Goal: Check status: Check status

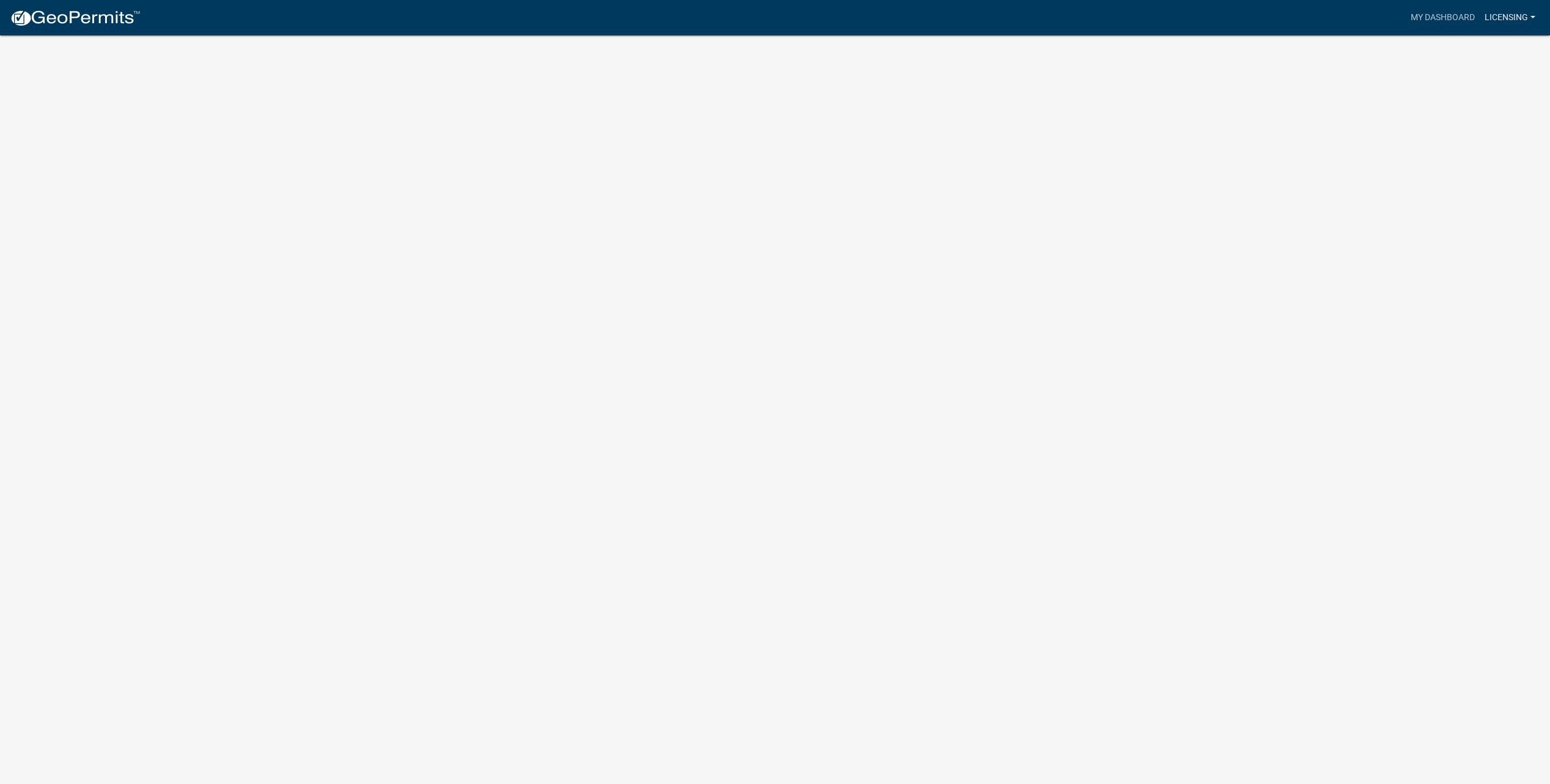
click at [1493, 16] on link "Licensing" at bounding box center [1510, 18] width 61 height 23
click at [1447, 12] on link "My Dashboard" at bounding box center [1443, 18] width 74 height 23
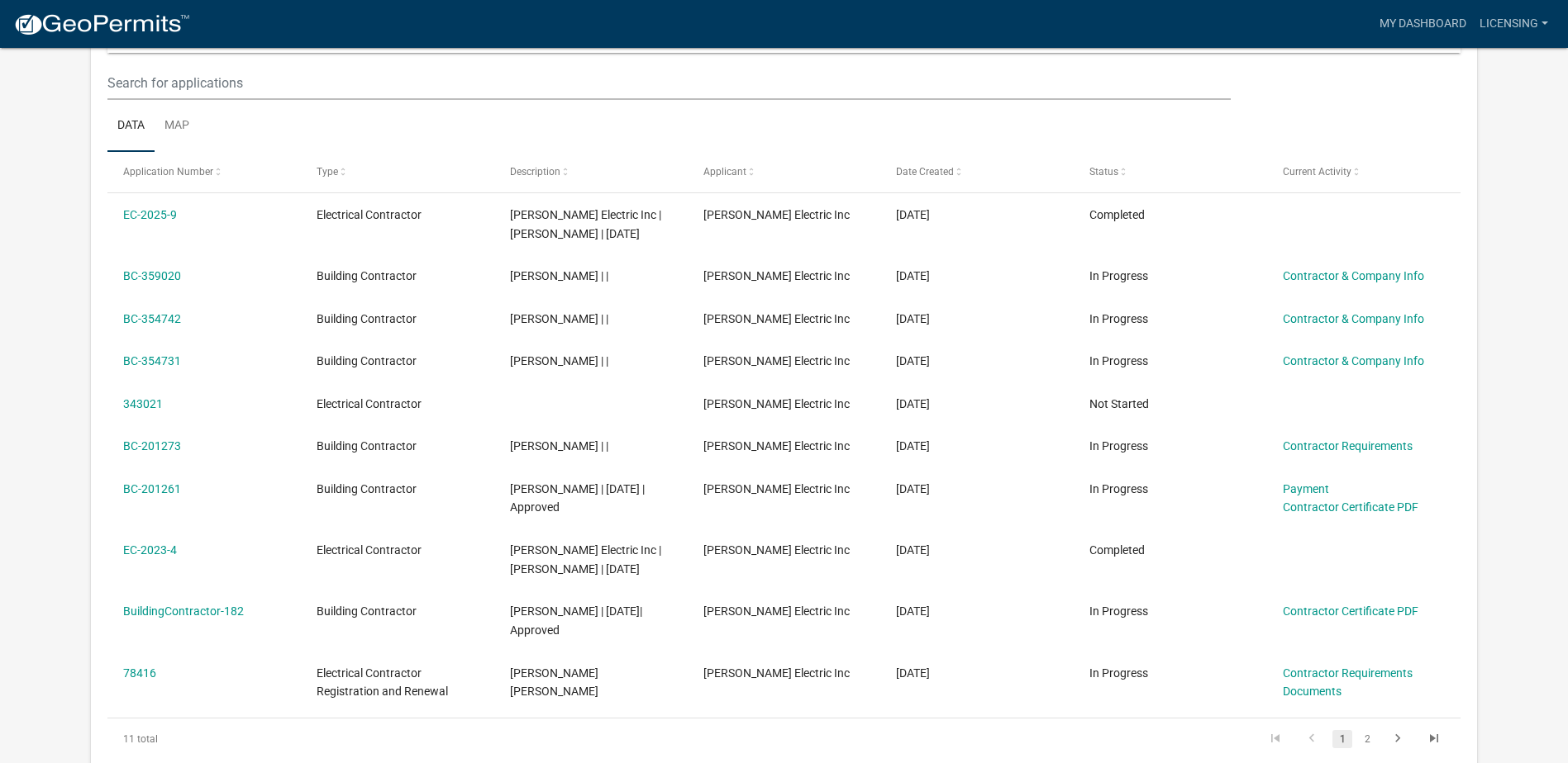
scroll to position [248, 0]
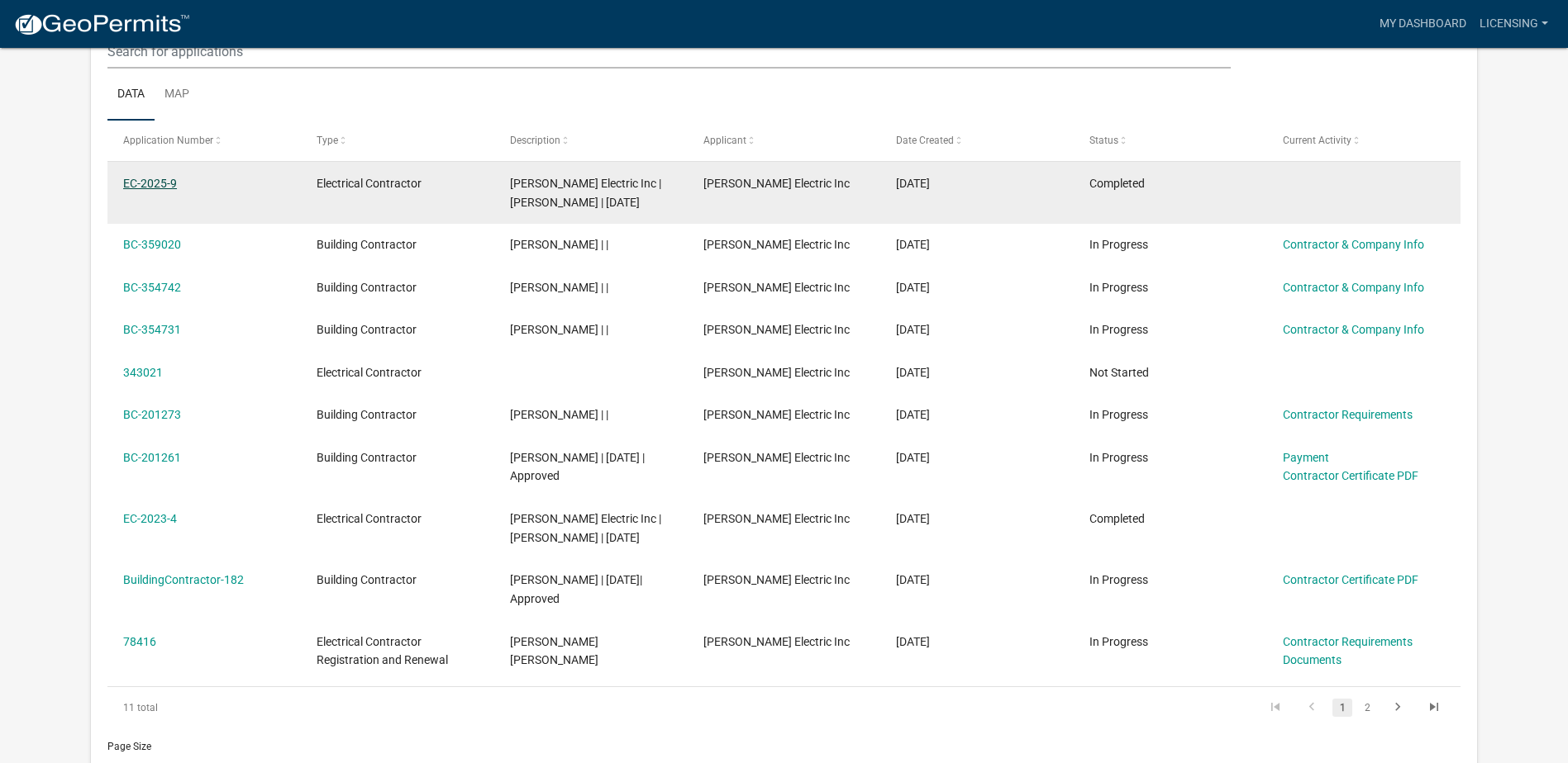
click at [149, 186] on link "EC-2025-9" at bounding box center [150, 184] width 54 height 13
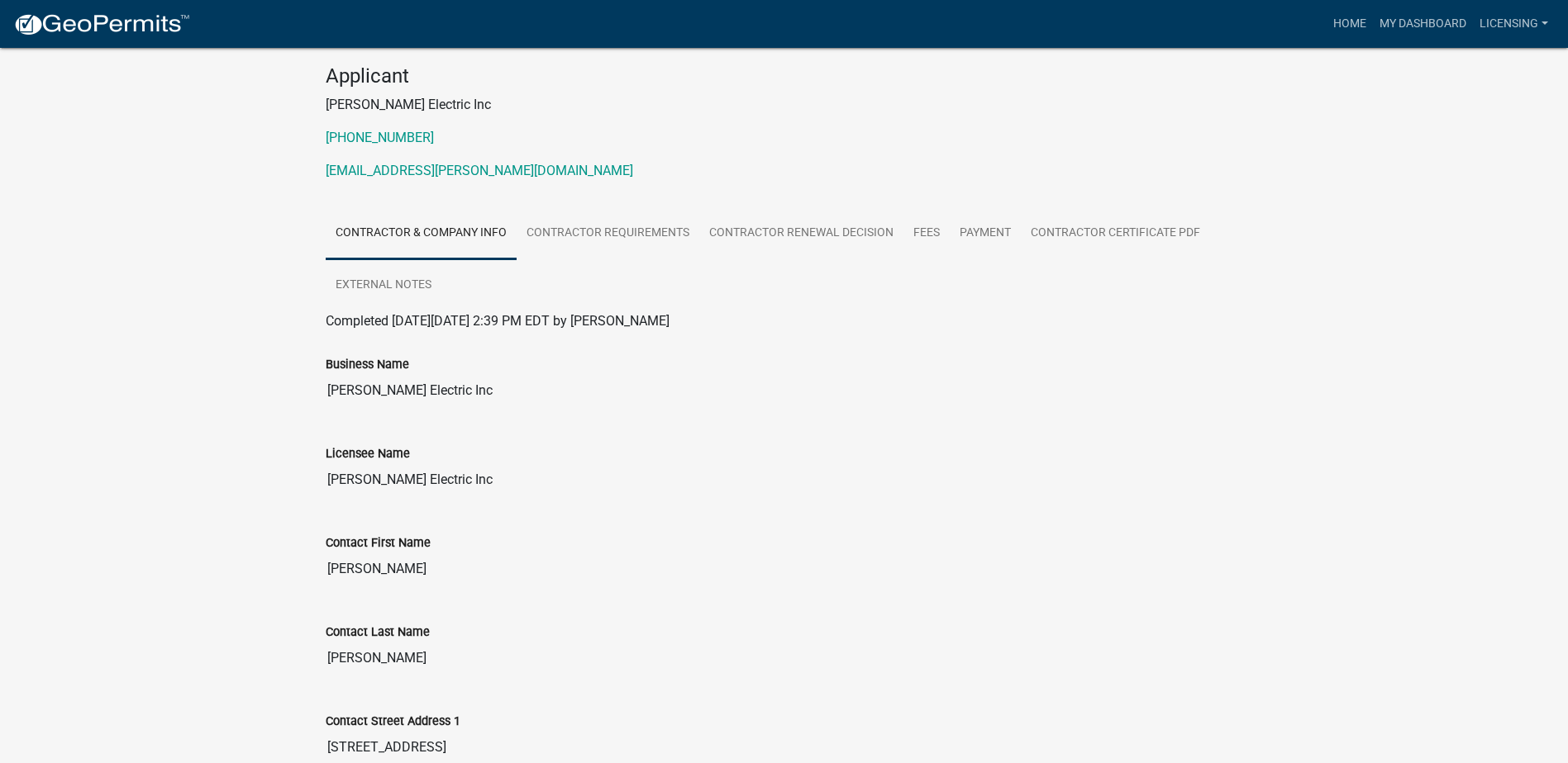
scroll to position [124, 0]
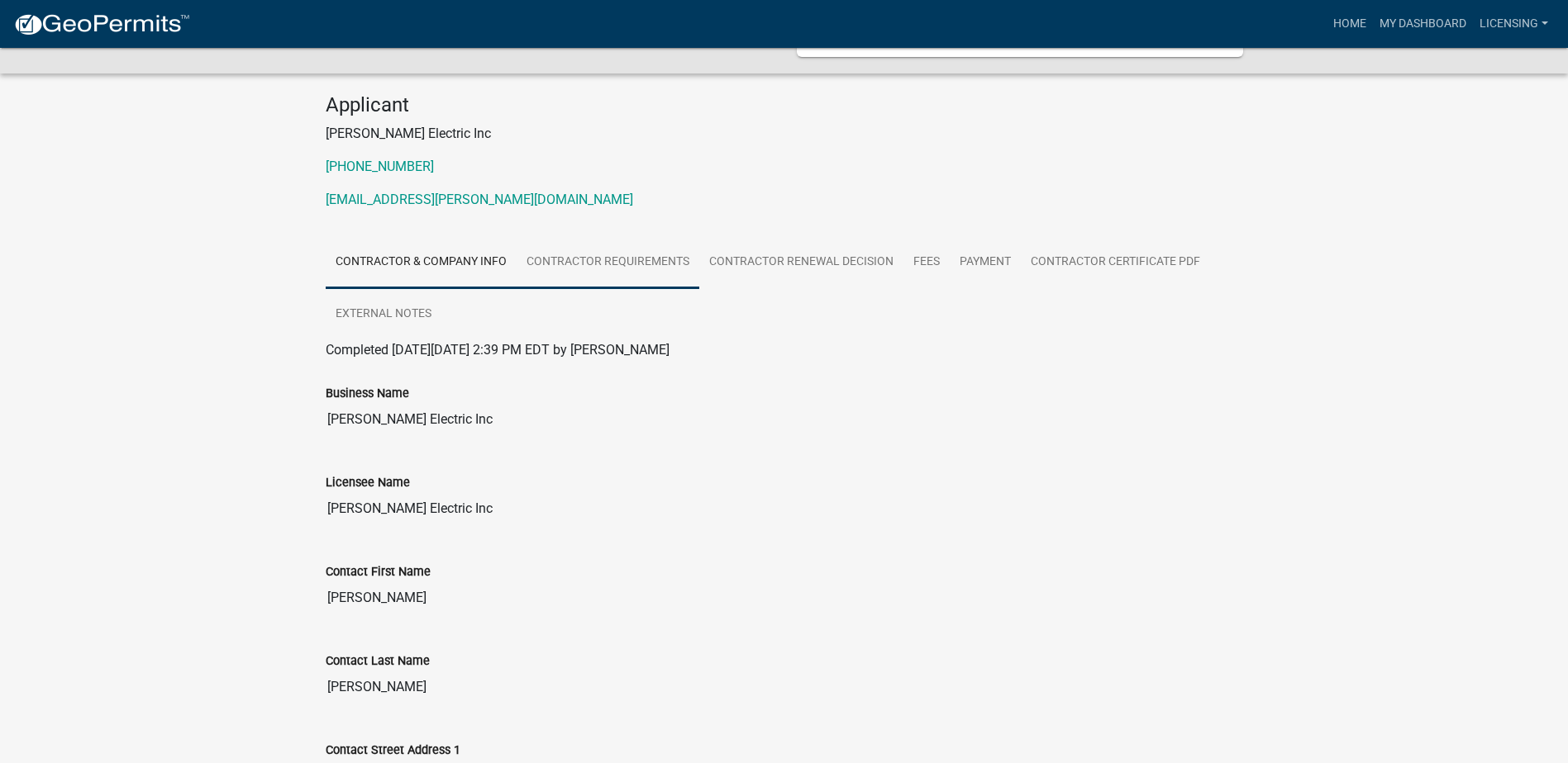
click at [629, 262] on link "Contractor Requirements" at bounding box center [607, 262] width 183 height 53
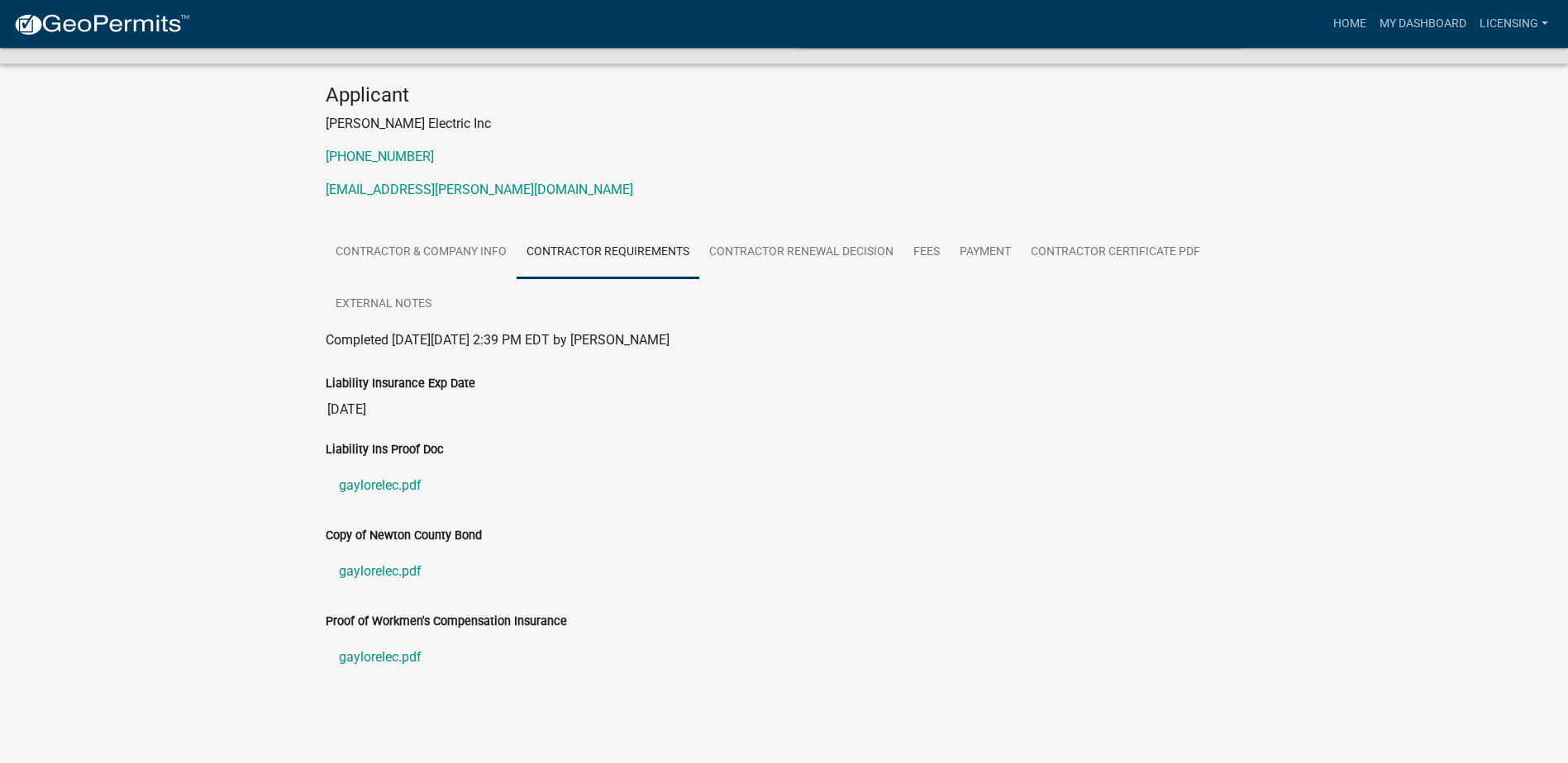
scroll to position [138, 0]
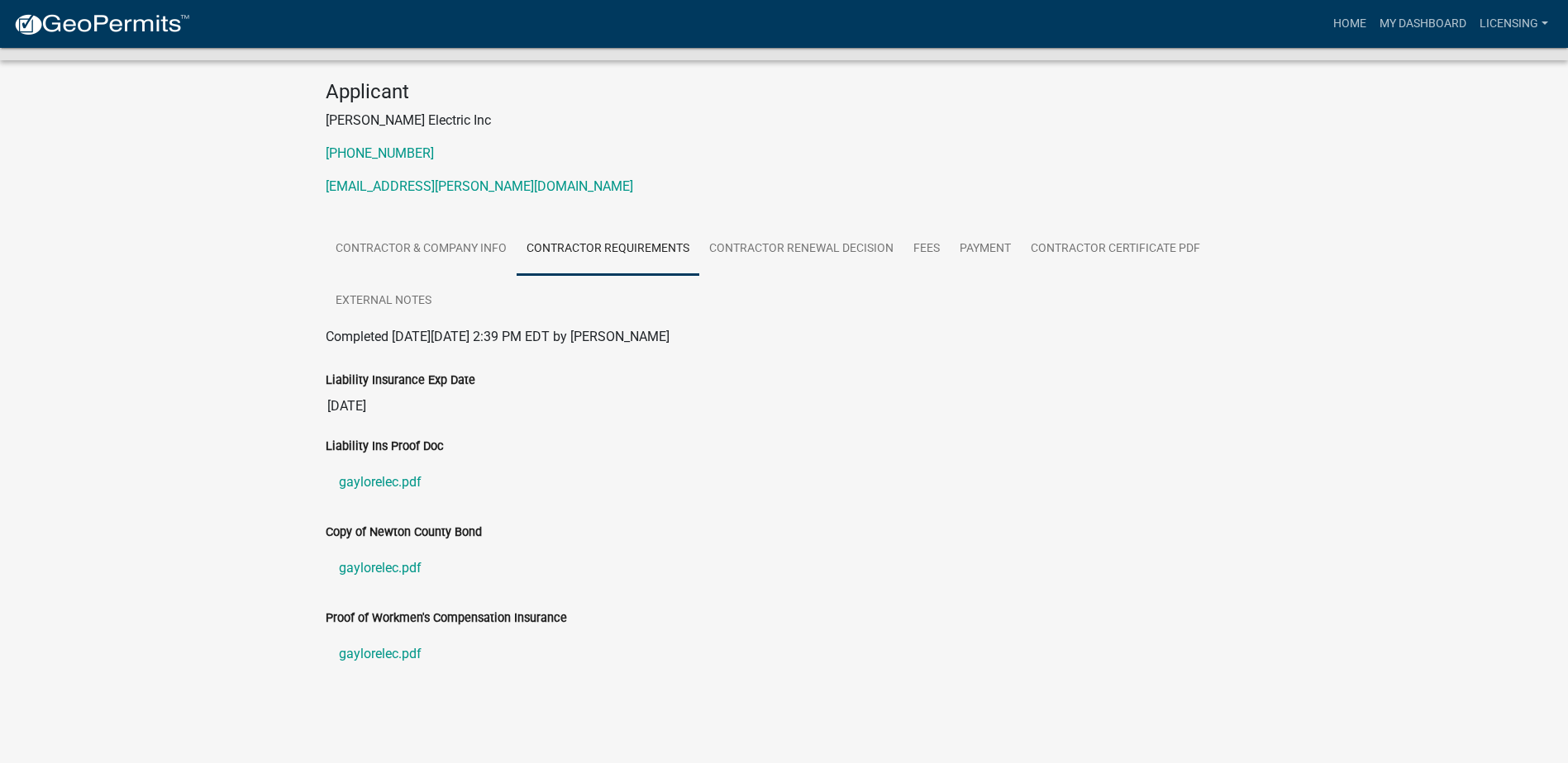
click at [177, 469] on div "Electrical Contractor EC-2025-9 Amount Paid $50.00 Actions View receipt Printer…" at bounding box center [784, 326] width 1568 height 833
click at [781, 247] on link "Contractor Renewal Decision" at bounding box center [801, 249] width 204 height 53
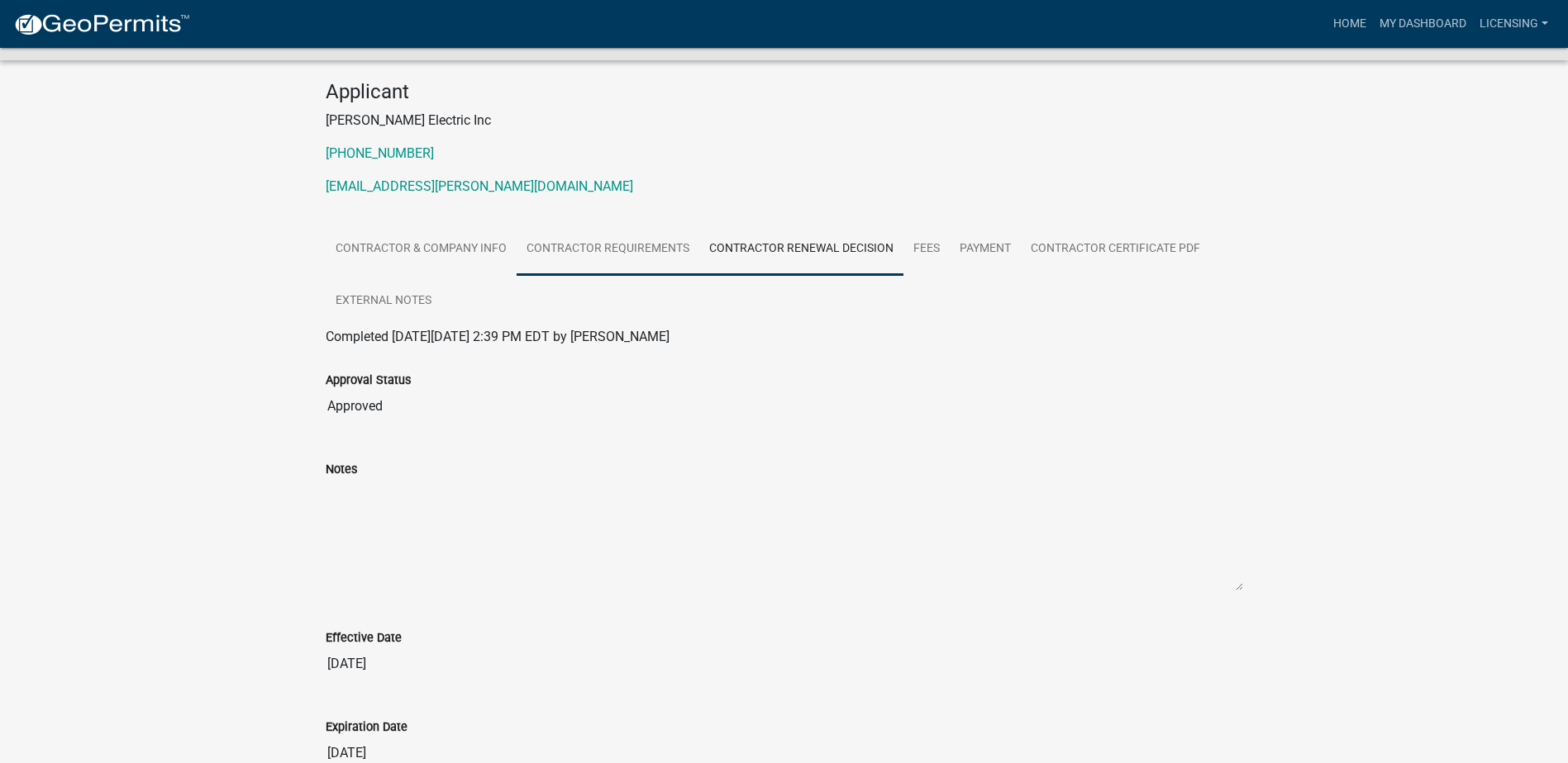
click at [647, 251] on link "Contractor Requirements" at bounding box center [607, 249] width 183 height 53
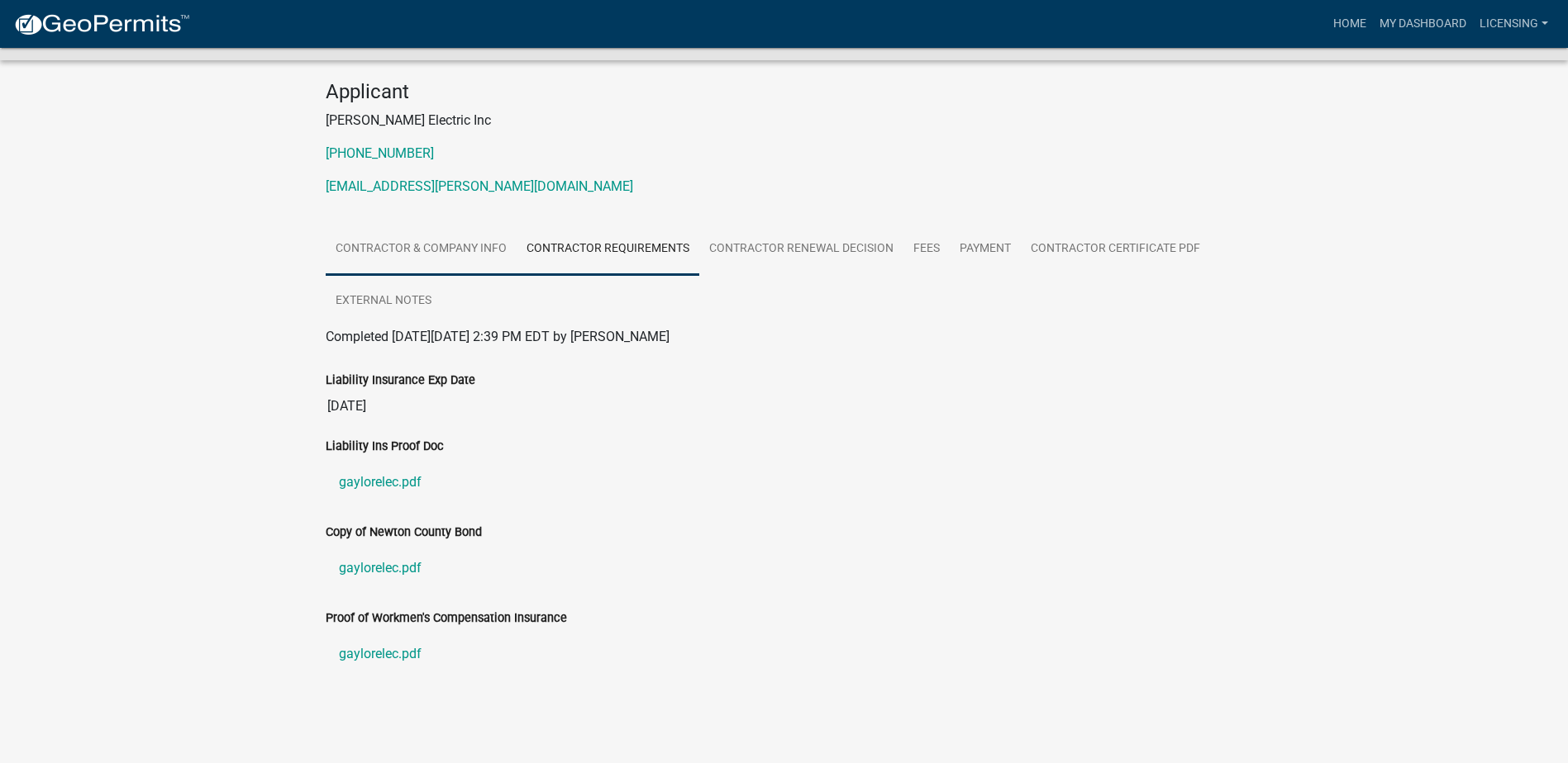
click at [453, 258] on link "Contractor & Company Info" at bounding box center [421, 249] width 191 height 53
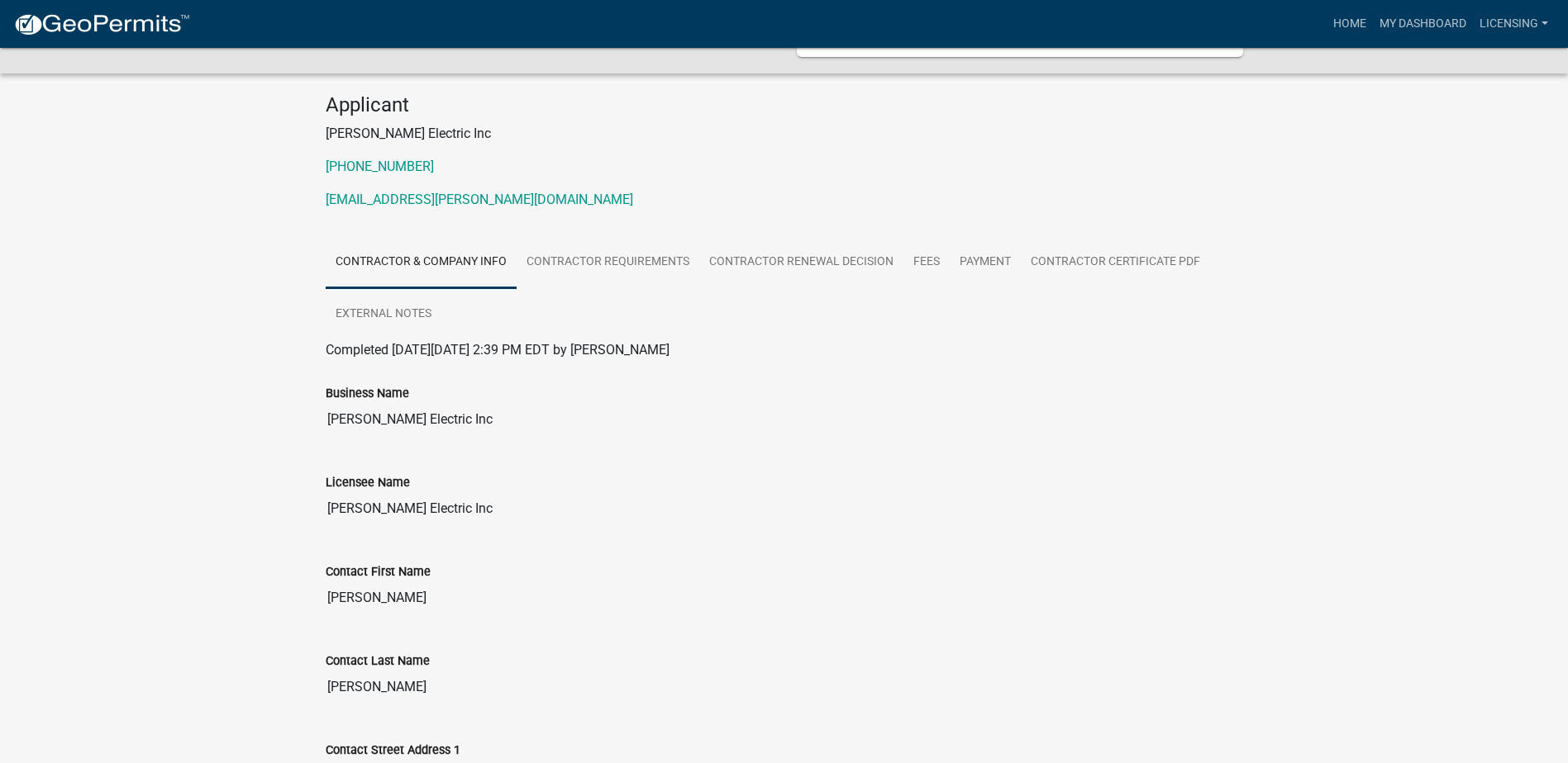
scroll to position [0, 0]
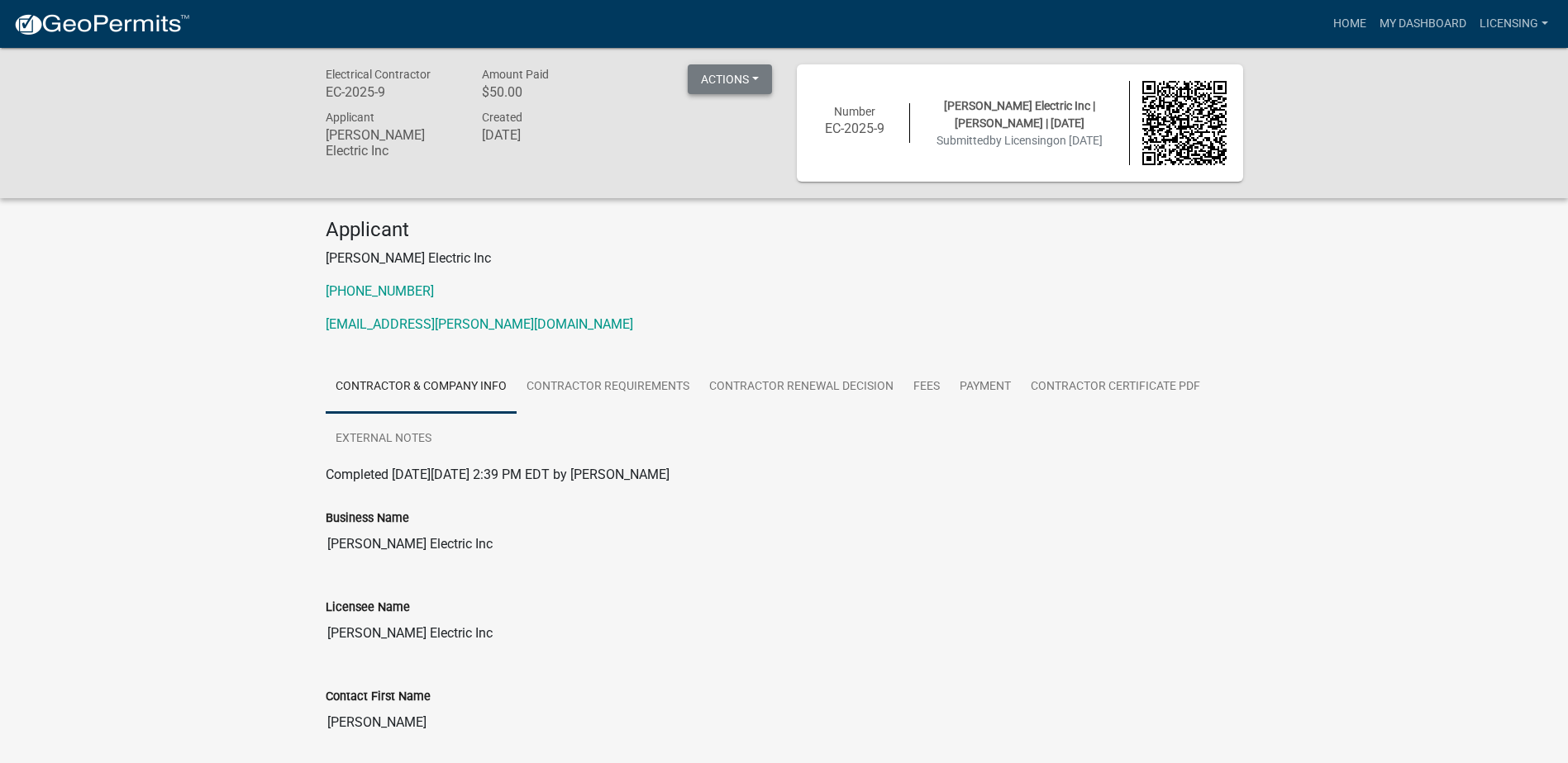
click at [750, 73] on button "Actions" at bounding box center [730, 78] width 84 height 30
click at [440, 383] on link "Contractor & Company Info" at bounding box center [421, 387] width 191 height 53
click at [565, 387] on link "Contractor Requirements" at bounding box center [607, 387] width 183 height 53
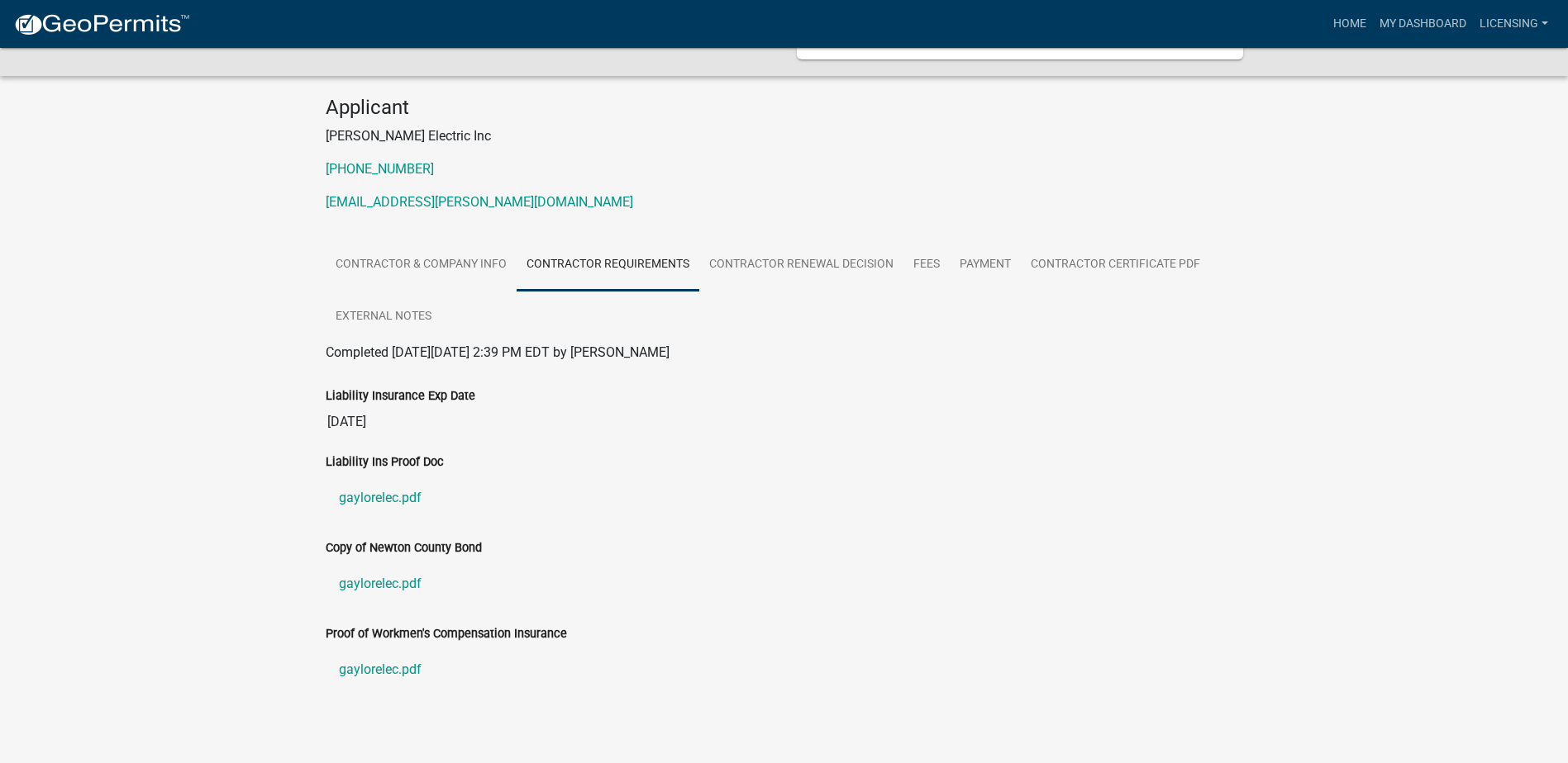
scroll to position [138, 0]
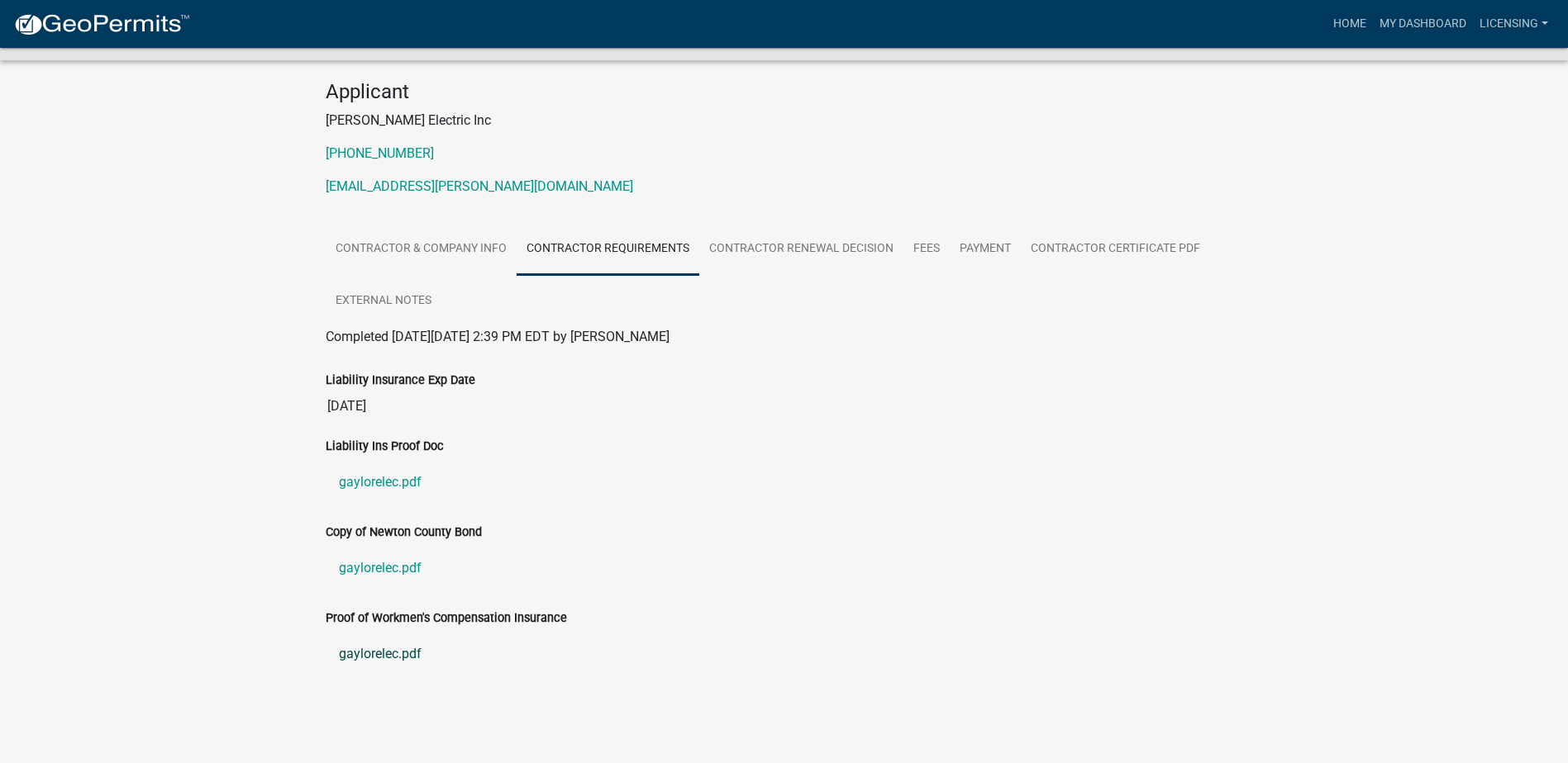
click at [380, 646] on link "gaylorelec.pdf" at bounding box center [784, 653] width 917 height 39
click at [381, 568] on link "gaylorelec.pdf" at bounding box center [784, 568] width 917 height 39
